Goal: Transaction & Acquisition: Purchase product/service

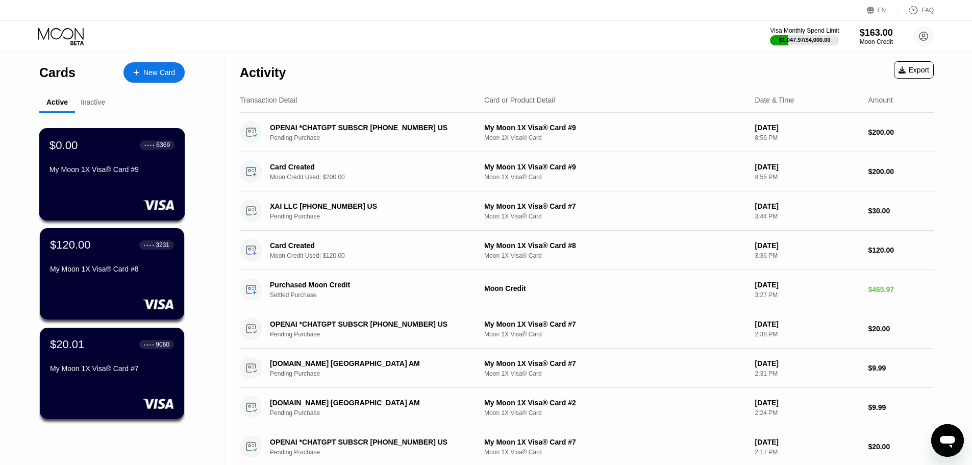
click at [92, 194] on div "$0.00 ● ● ● ● 6369 My Moon 1X Visa® Card #9" at bounding box center [112, 174] width 146 height 92
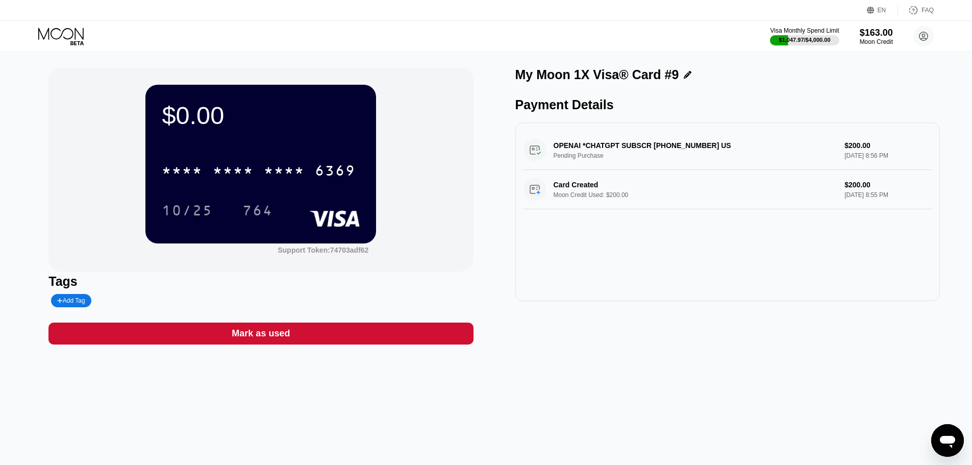
click at [331, 344] on div "Mark as used" at bounding box center [260, 334] width 425 height 22
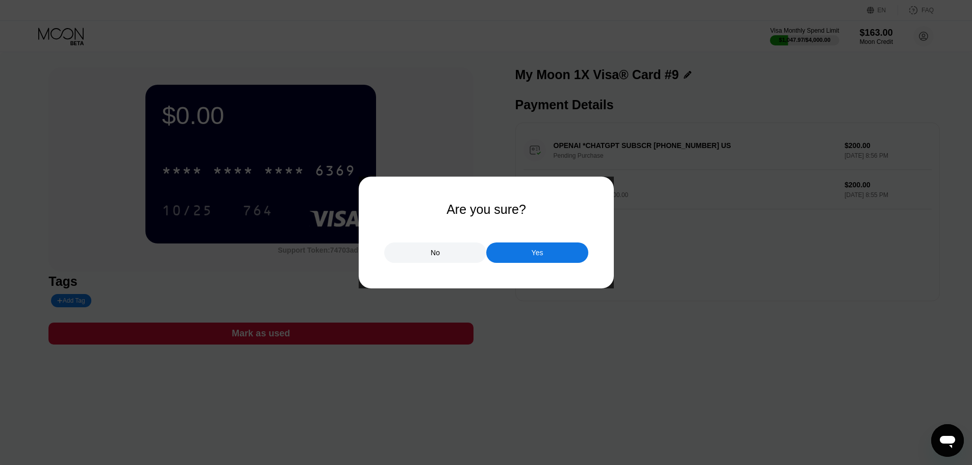
click at [528, 256] on div "Yes" at bounding box center [537, 252] width 102 height 20
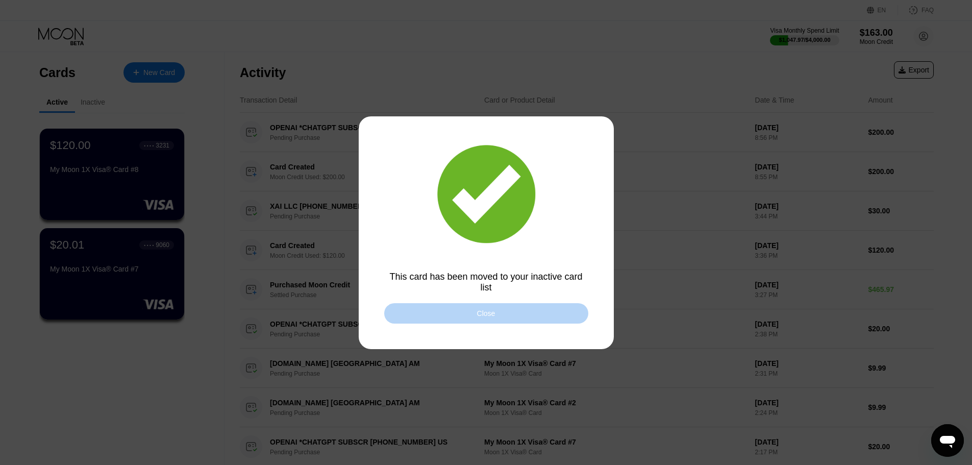
click at [463, 308] on div "Close" at bounding box center [486, 313] width 204 height 20
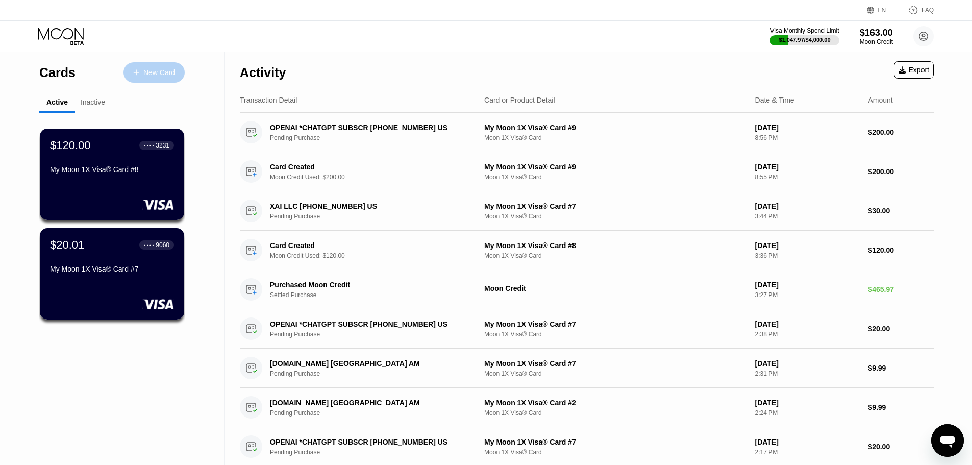
click at [157, 68] on div "New Card" at bounding box center [159, 72] width 32 height 9
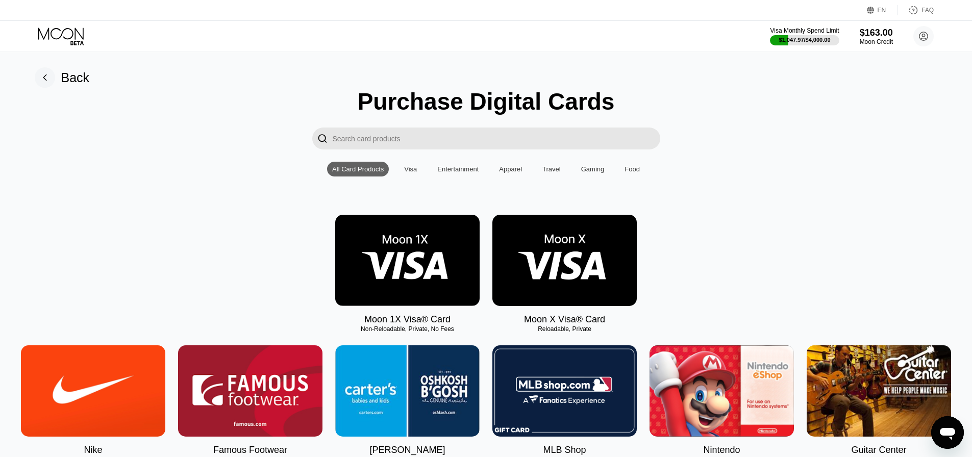
click at [429, 261] on img at bounding box center [407, 260] width 144 height 91
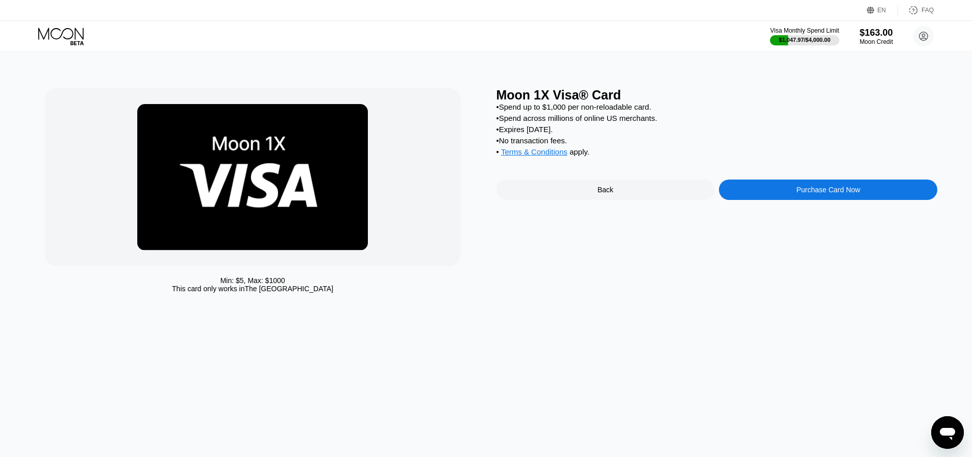
click at [775, 189] on div "Purchase Card Now" at bounding box center [828, 190] width 218 height 20
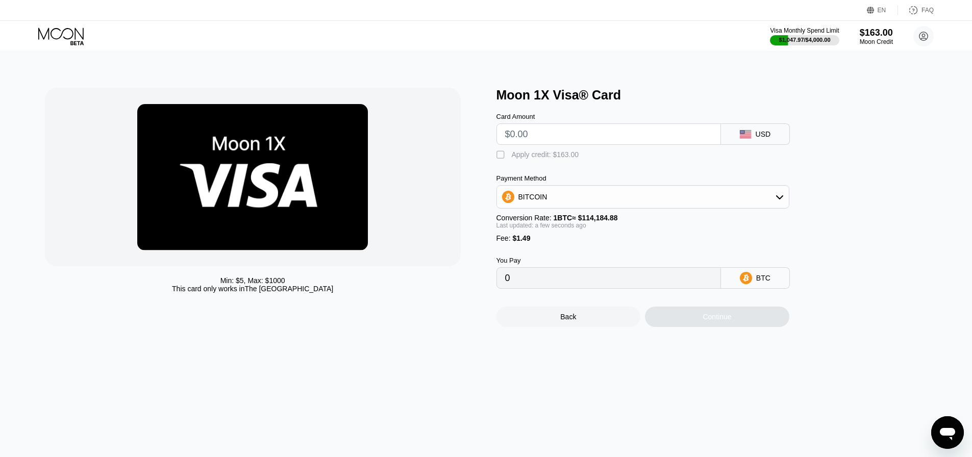
click at [624, 140] on input "text" at bounding box center [608, 134] width 207 height 20
type input "$13"
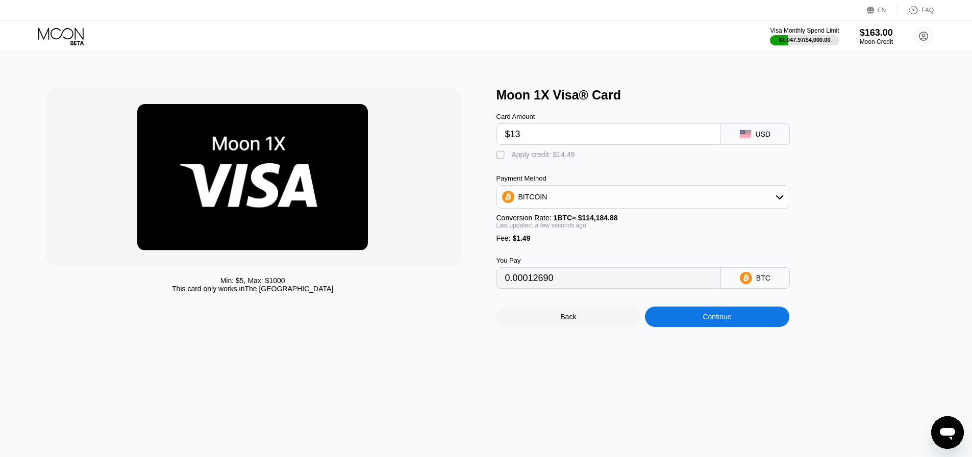
type input "0.00012690"
type input "$132"
type input "0.00116907"
drag, startPoint x: 613, startPoint y: 139, endPoint x: 505, endPoint y: 138, distance: 108.2
click at [505, 138] on input "$132" at bounding box center [608, 134] width 207 height 20
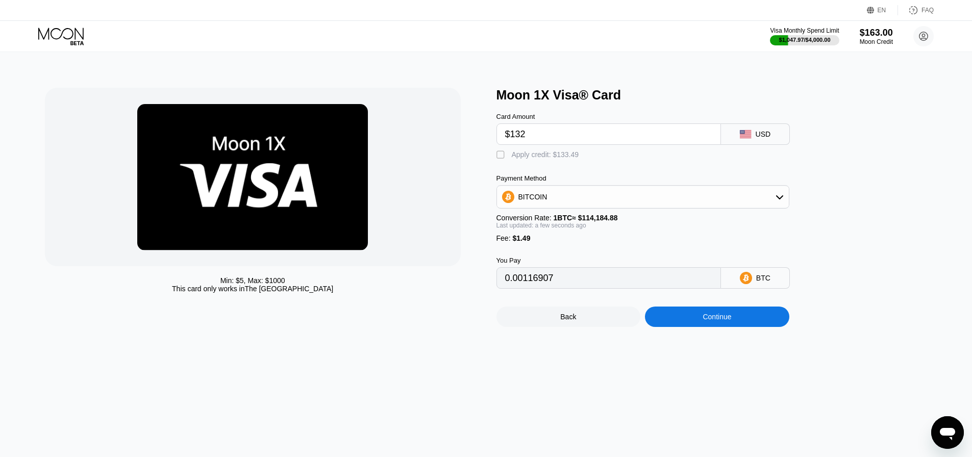
type input "$1"
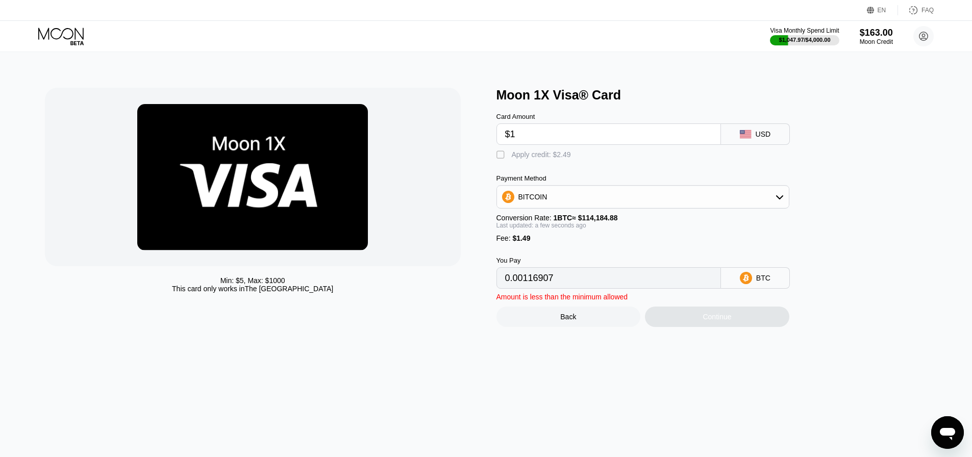
type input "0.00002181"
type input "$16"
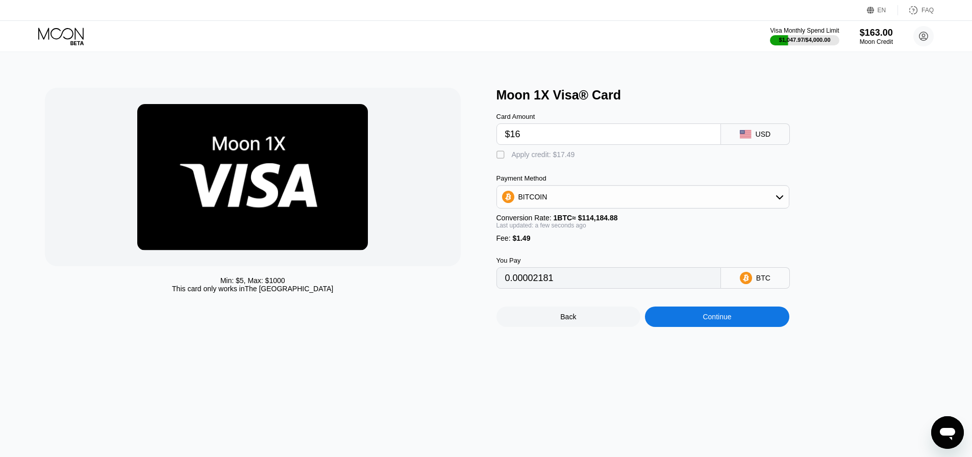
type input "0.00015318"
type input "$163"
type input "0.00144056"
type input "$163"
click at [545, 157] on div "Apply credit: $163.00" at bounding box center [545, 155] width 67 height 8
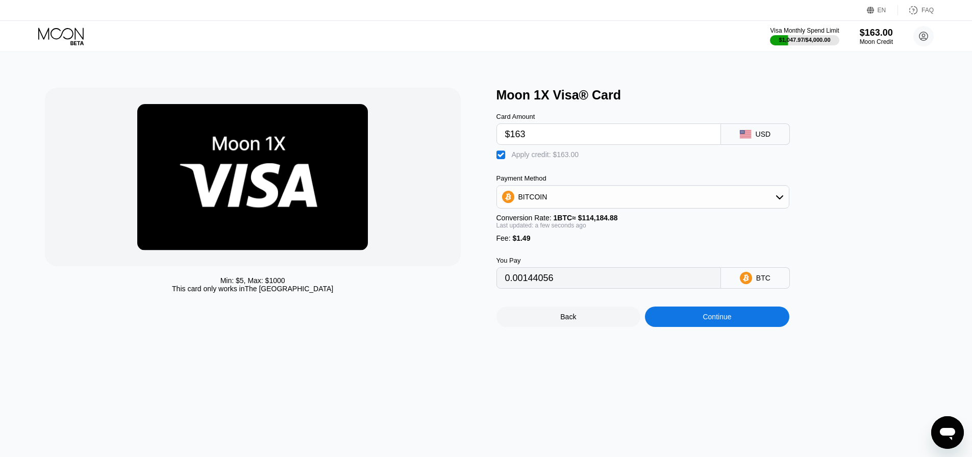
type input "0.00001305"
click at [722, 321] on div "Continue" at bounding box center [717, 317] width 29 height 8
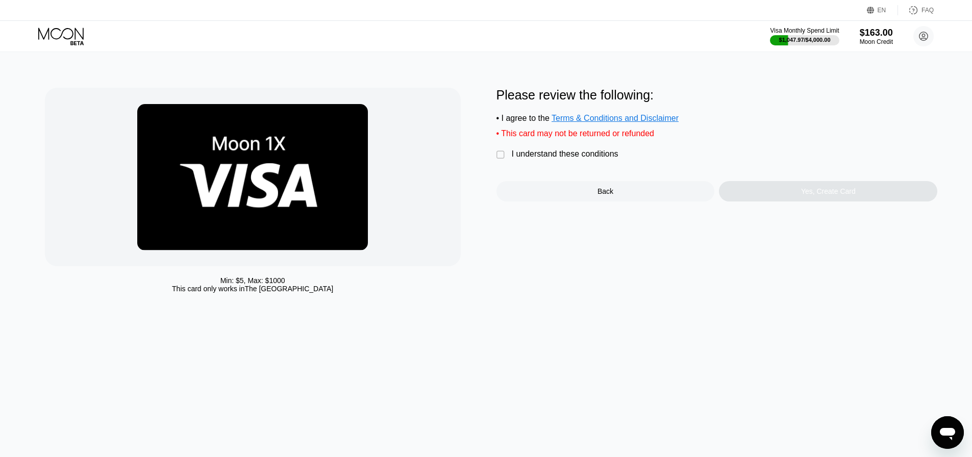
click at [593, 170] on div "Please review the following: • I agree to the Terms & Conditions and Disclaimer…" at bounding box center [718, 145] width 442 height 114
click at [605, 157] on div "I understand these conditions" at bounding box center [565, 154] width 107 height 9
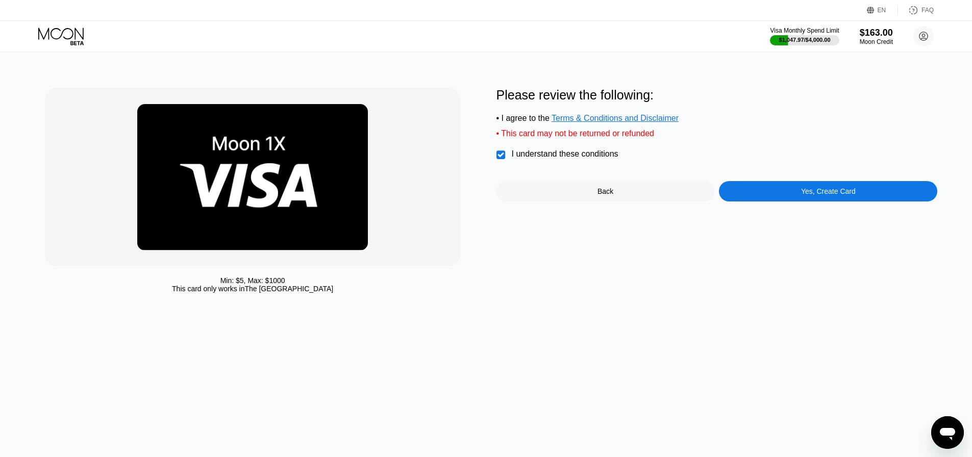
click at [829, 202] on div "Yes, Create Card" at bounding box center [828, 191] width 218 height 20
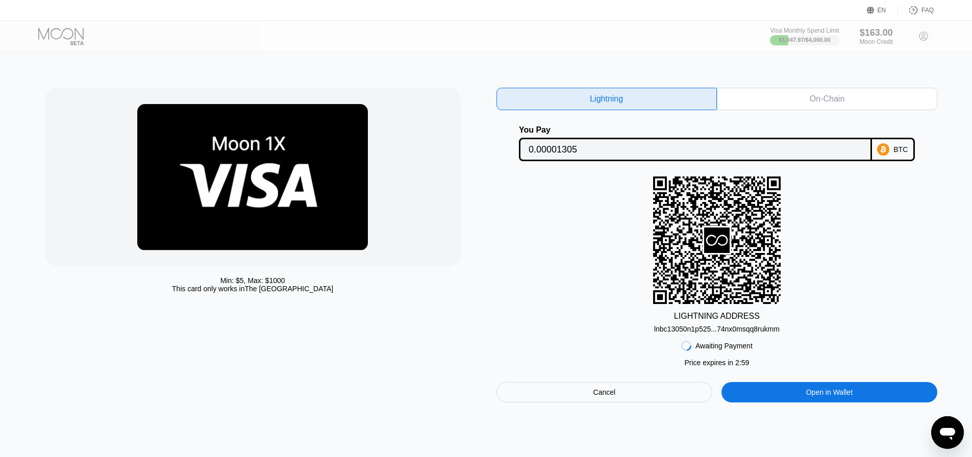
click at [624, 403] on div "Cancel" at bounding box center [605, 392] width 216 height 20
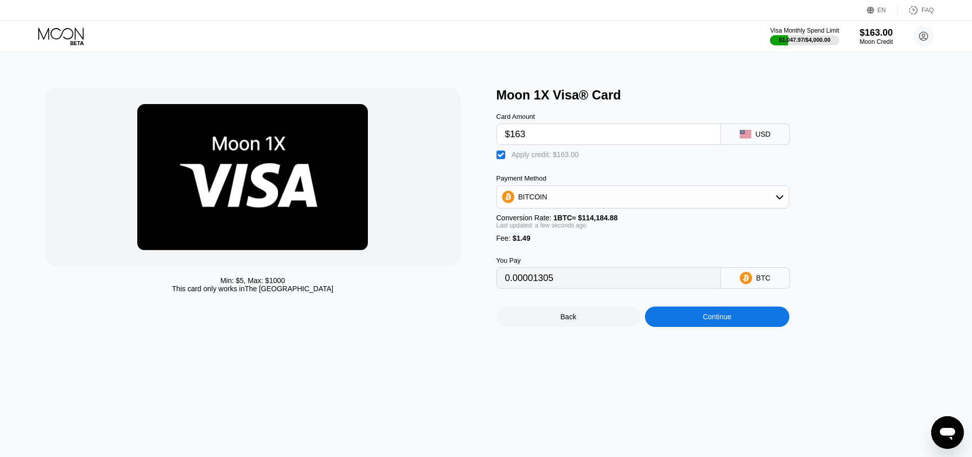
drag, startPoint x: 543, startPoint y: 133, endPoint x: 521, endPoint y: 139, distance: 22.7
click at [521, 139] on input "$163" at bounding box center [608, 134] width 207 height 20
type input "$161"
type input "0"
type input "$161"
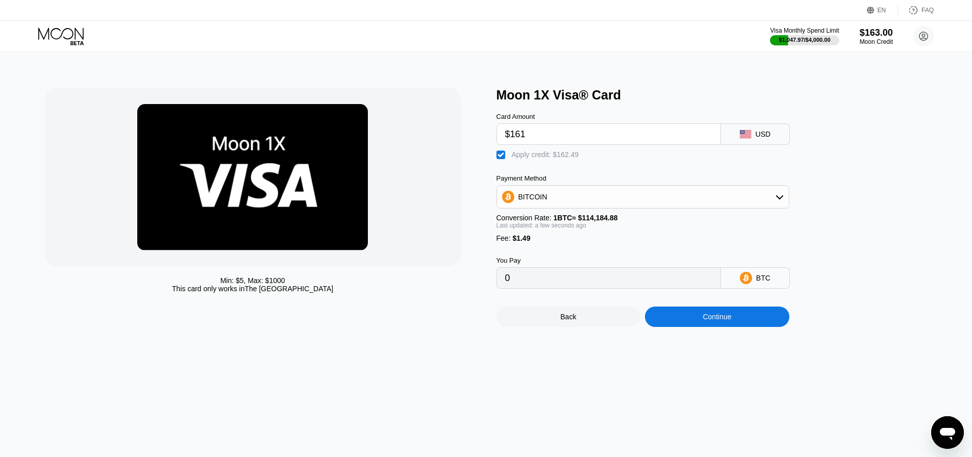
click at [731, 340] on div "Min: $ 5 , Max: $ 1000 This card only works in The United States Moon 1X Visa® …" at bounding box center [486, 254] width 980 height 405
click at [719, 321] on div "Continue" at bounding box center [717, 317] width 29 height 8
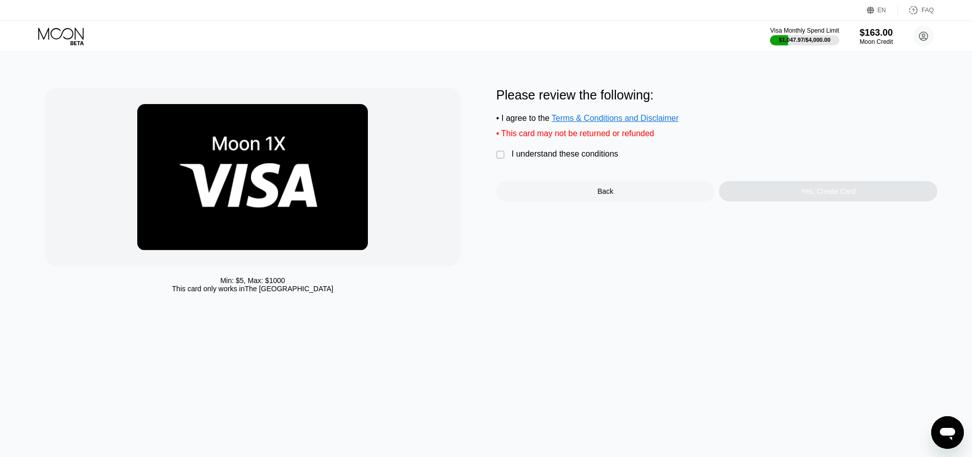
click at [581, 159] on div "I understand these conditions" at bounding box center [565, 154] width 107 height 9
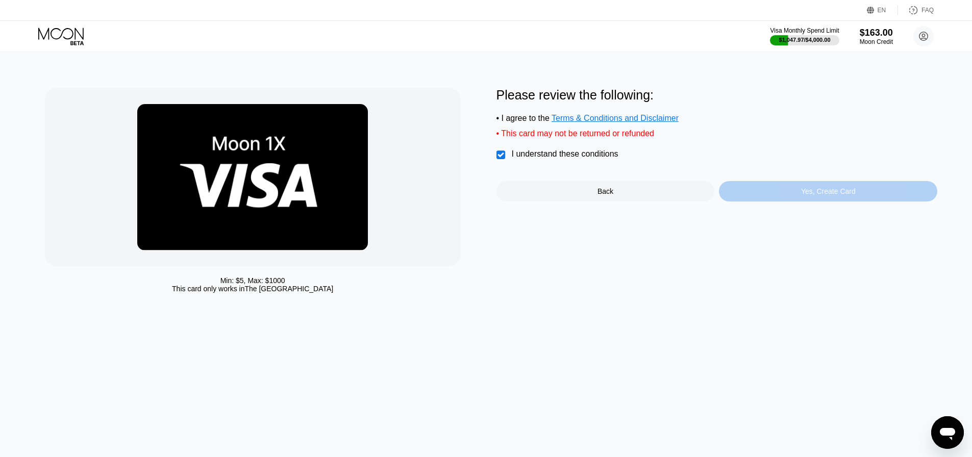
click at [790, 202] on div "Yes, Create Card" at bounding box center [828, 191] width 218 height 20
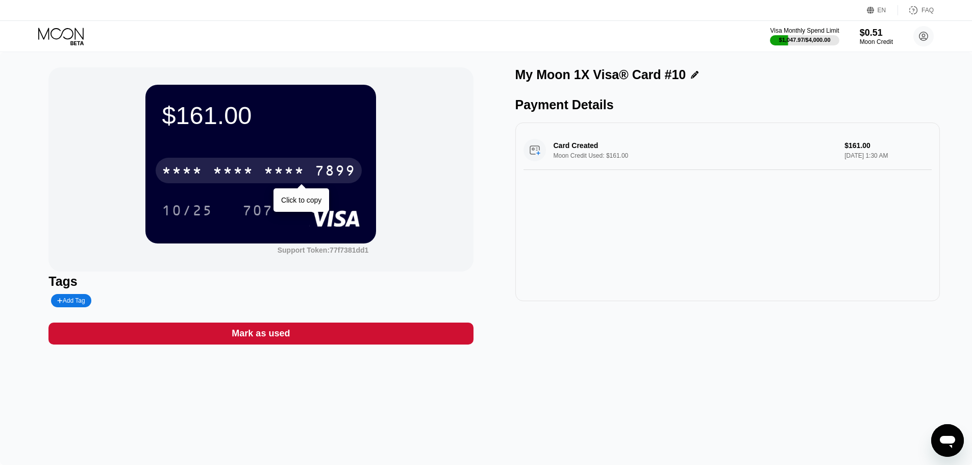
click at [274, 166] on div "* * * *" at bounding box center [284, 172] width 41 height 16
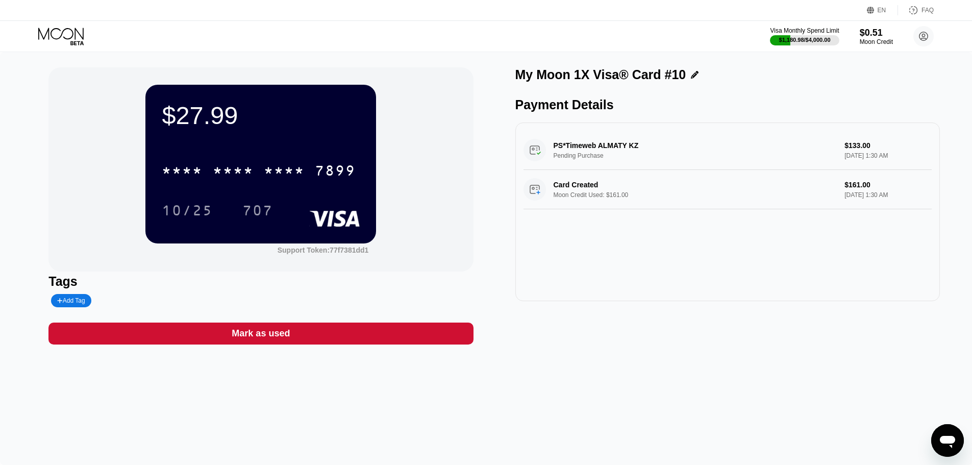
click at [60, 28] on icon at bounding box center [61, 37] width 47 height 18
